Goal: Find specific page/section: Find specific page/section

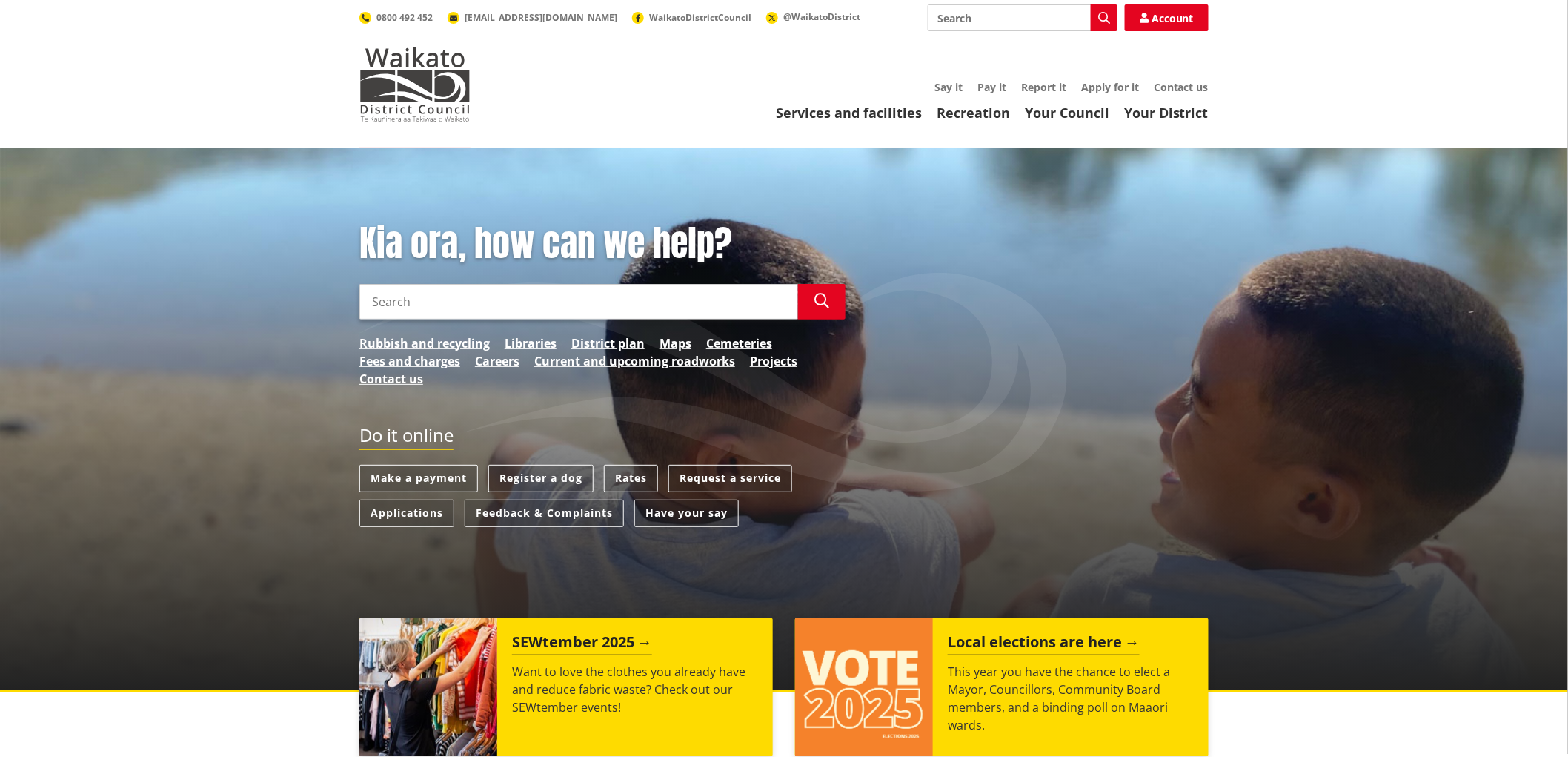
drag, startPoint x: 754, startPoint y: 417, endPoint x: 701, endPoint y: 422, distance: 53.2
click at [754, 418] on div "Kia ora, how can we help? Search Search Rubbish and recycling Libraries Distric…" at bounding box center [784, 382] width 871 height 320
click at [619, 344] on link "District plan" at bounding box center [608, 344] width 74 height 18
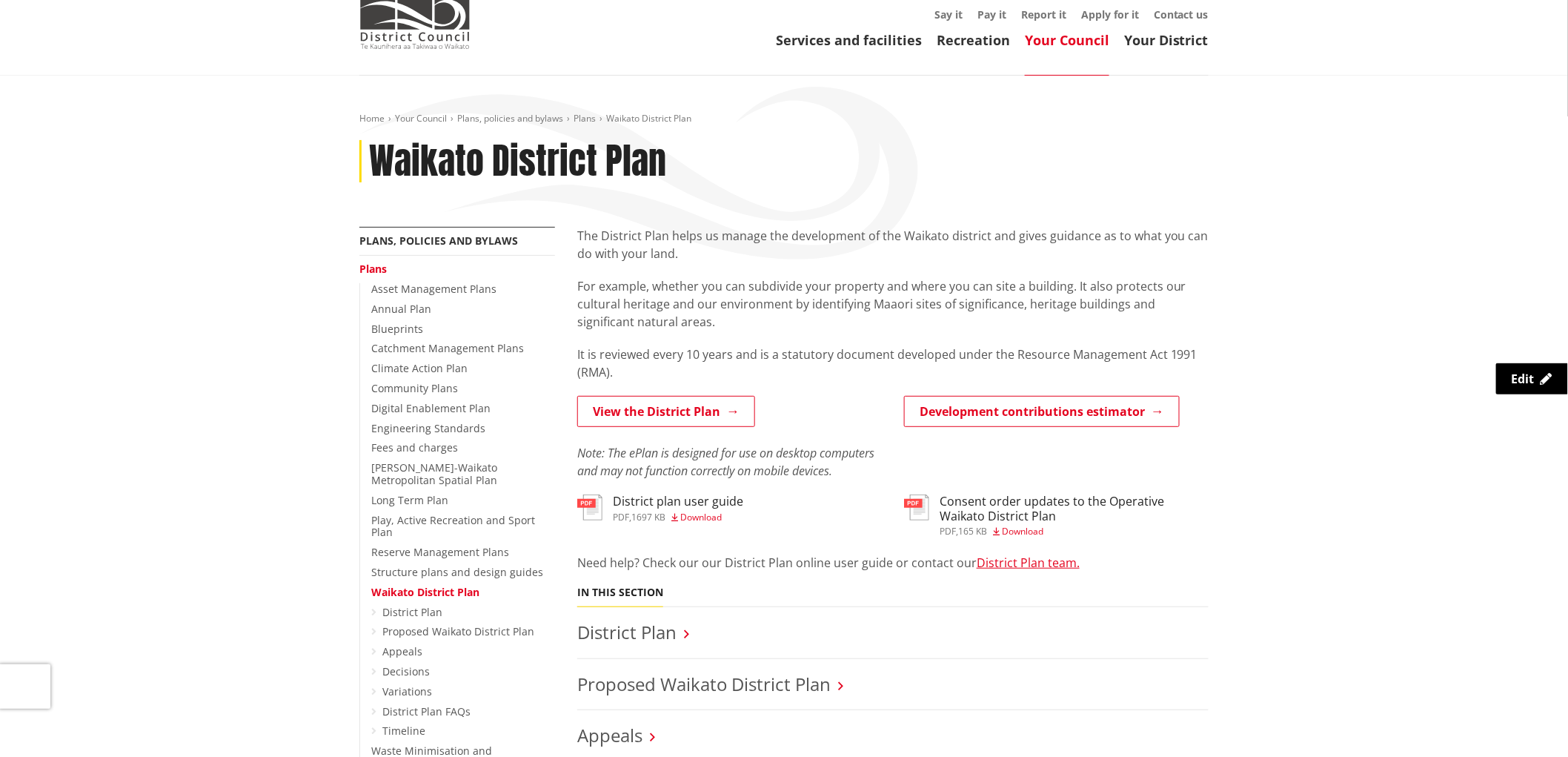
scroll to position [164, 0]
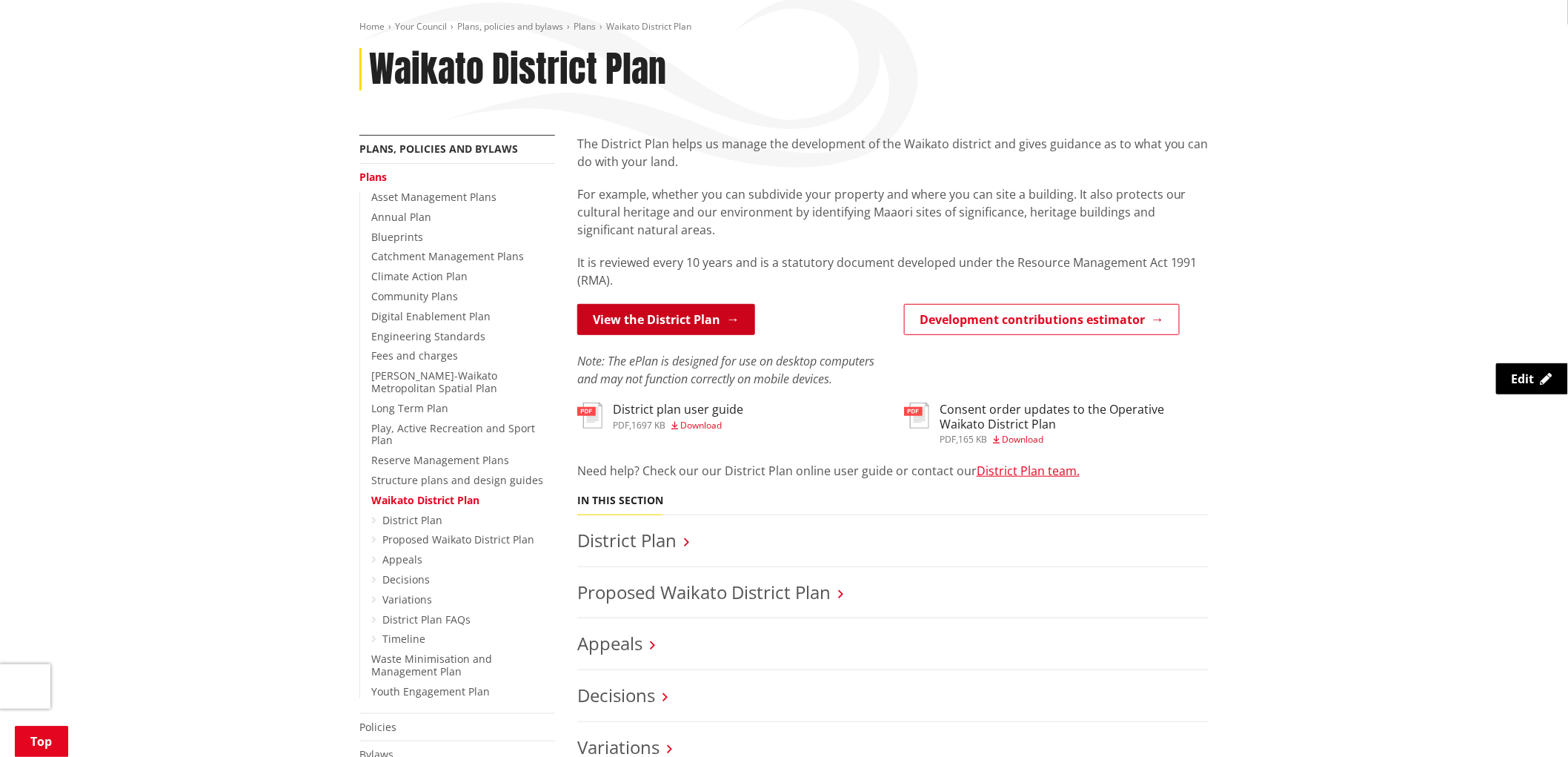
click at [684, 317] on link "View the District Plan" at bounding box center [665, 320] width 178 height 31
